Goal: Transaction & Acquisition: Purchase product/service

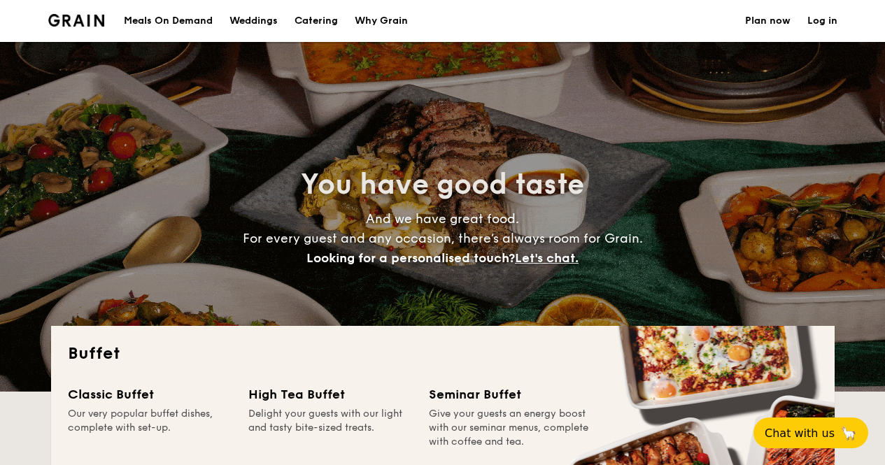
select select
click at [204, 13] on div "Meals On Demand" at bounding box center [168, 21] width 89 height 42
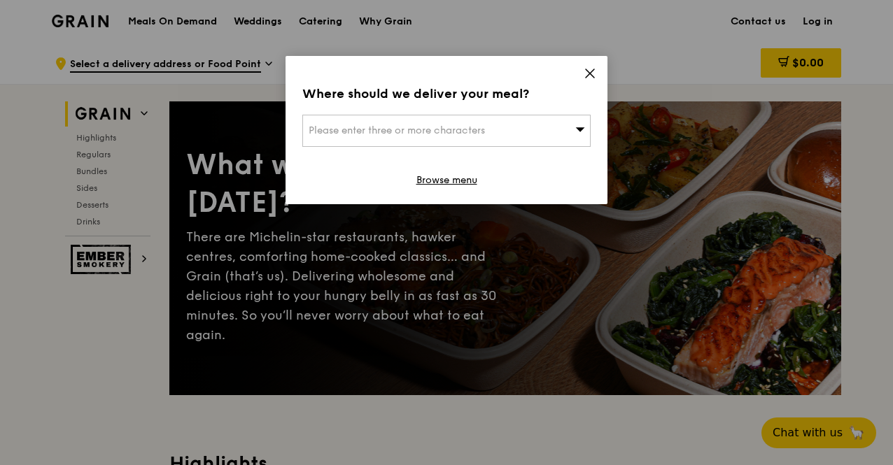
click at [569, 129] on div "Please enter three or more characters" at bounding box center [446, 131] width 288 height 32
click at [497, 128] on input "search" at bounding box center [446, 130] width 287 height 31
click at [591, 82] on span at bounding box center [589, 75] width 13 height 15
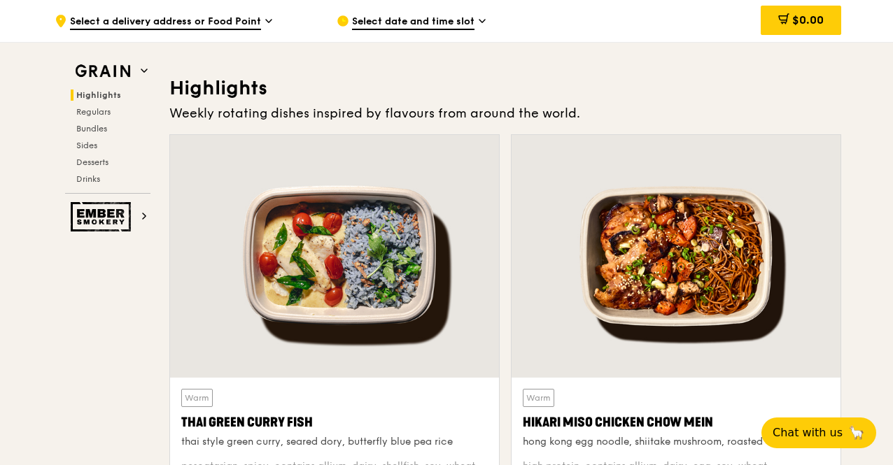
scroll to position [376, 0]
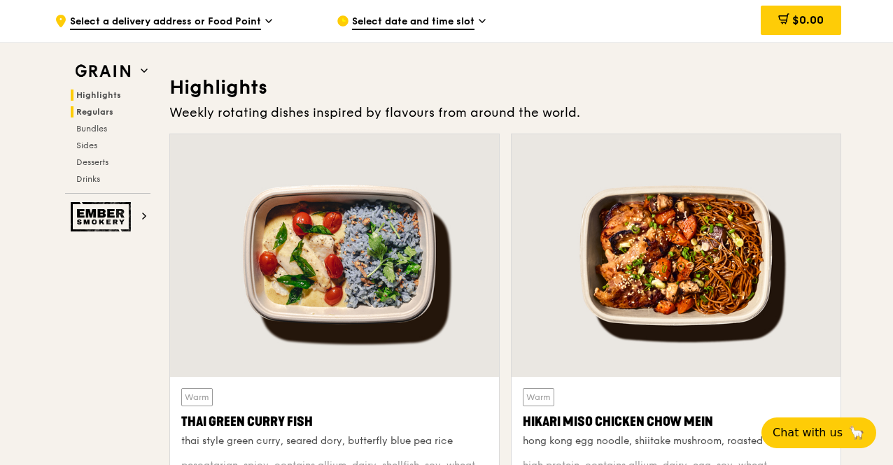
click at [106, 111] on span "Regulars" at bounding box center [94, 112] width 37 height 10
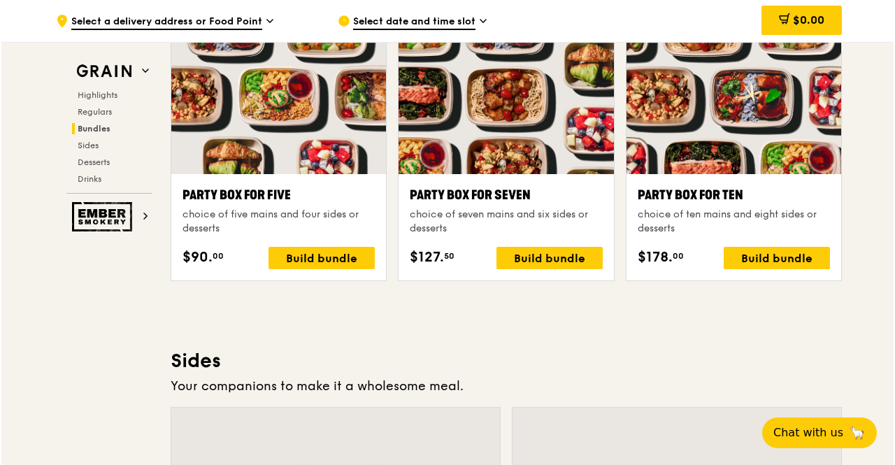
scroll to position [2810, 0]
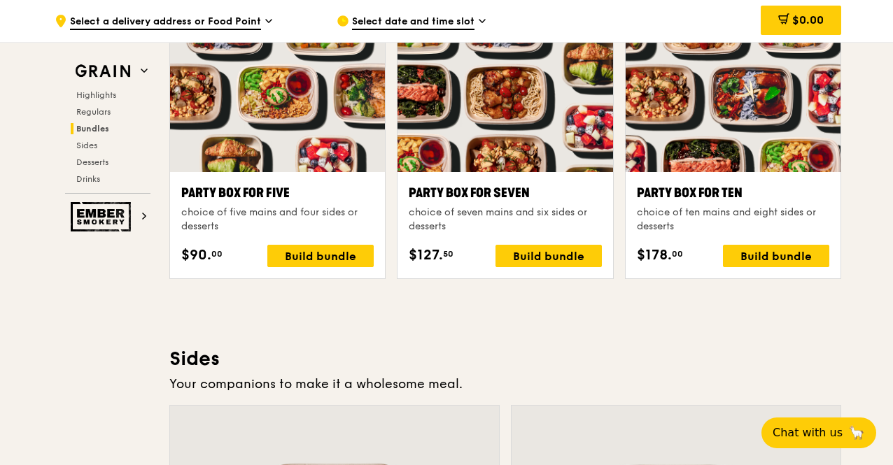
click at [715, 183] on div "Party Box for Ten" at bounding box center [733, 193] width 192 height 20
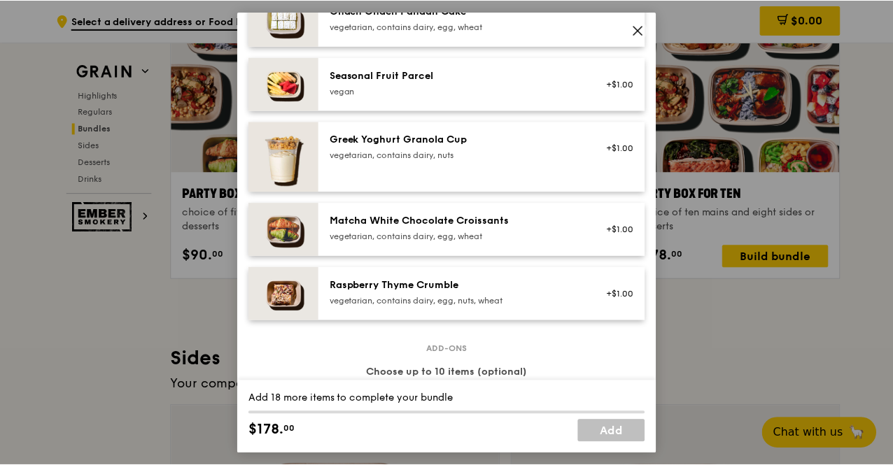
scroll to position [1126, 0]
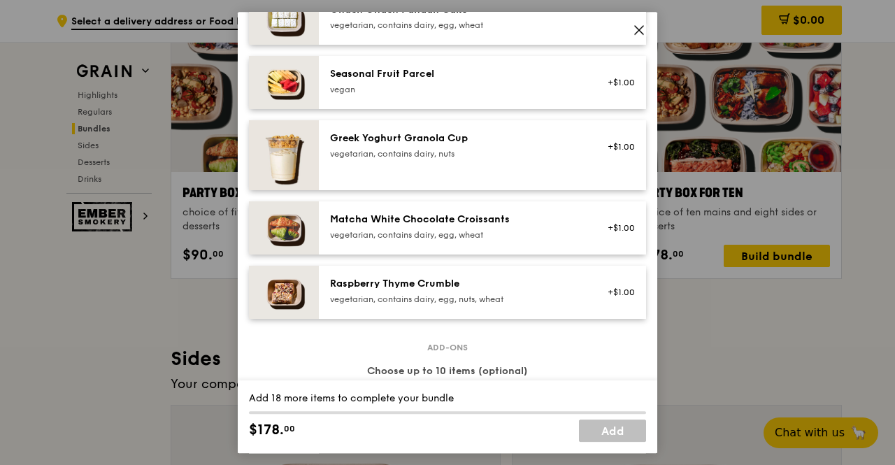
click at [639, 36] on span at bounding box center [639, 31] width 13 height 15
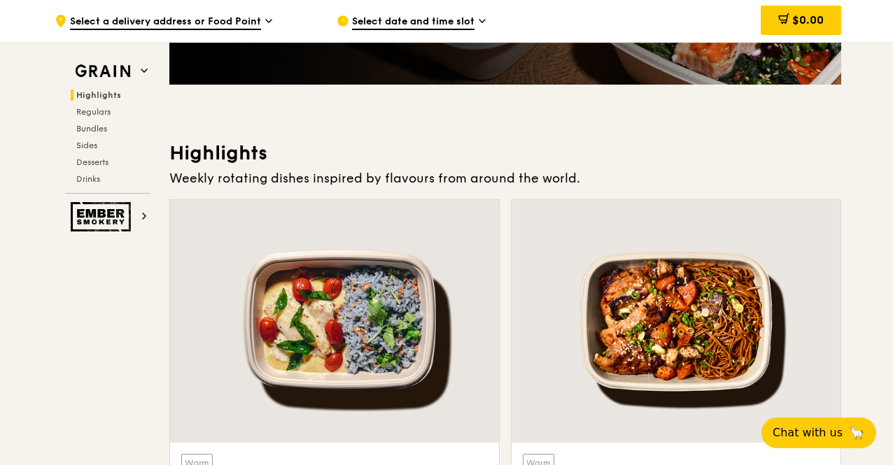
scroll to position [275, 0]
